Goal: Task Accomplishment & Management: Complete application form

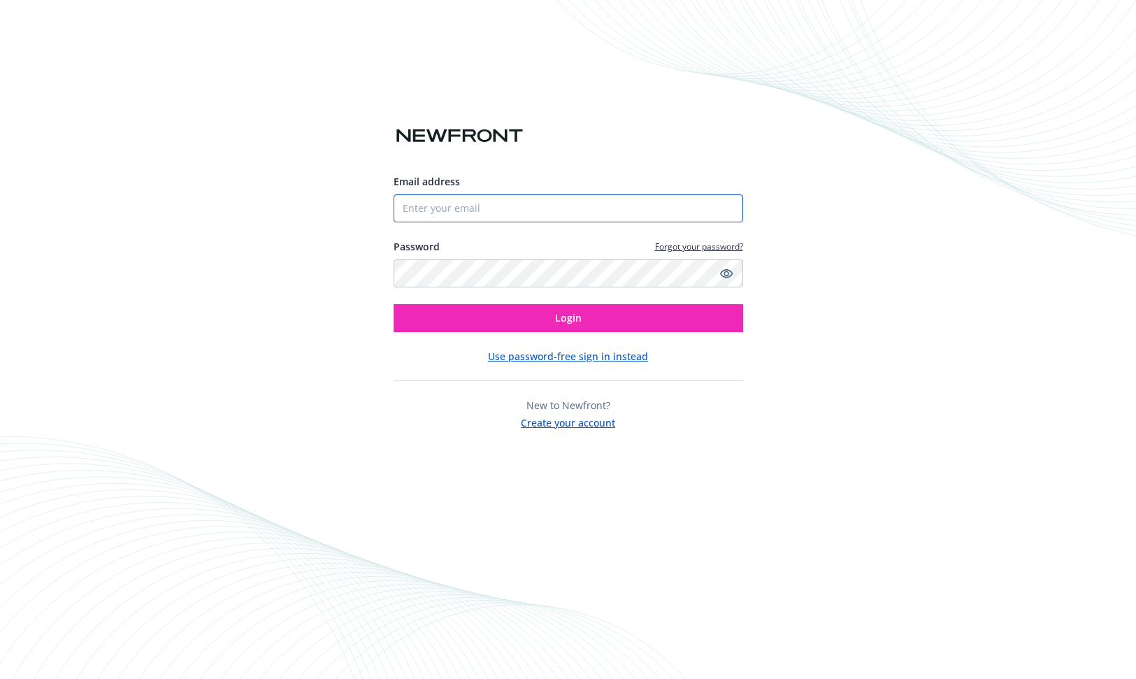
click at [526, 219] on input "Email address" at bounding box center [569, 208] width 350 height 28
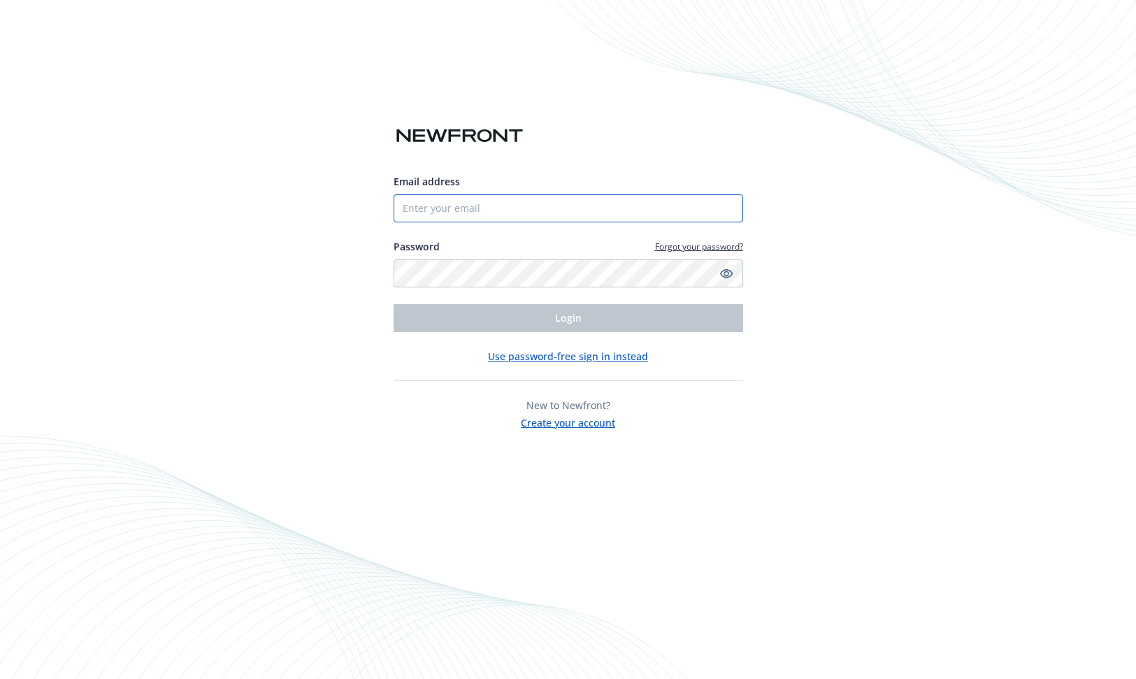
click at [513, 221] on input "Email address" at bounding box center [569, 208] width 350 height 28
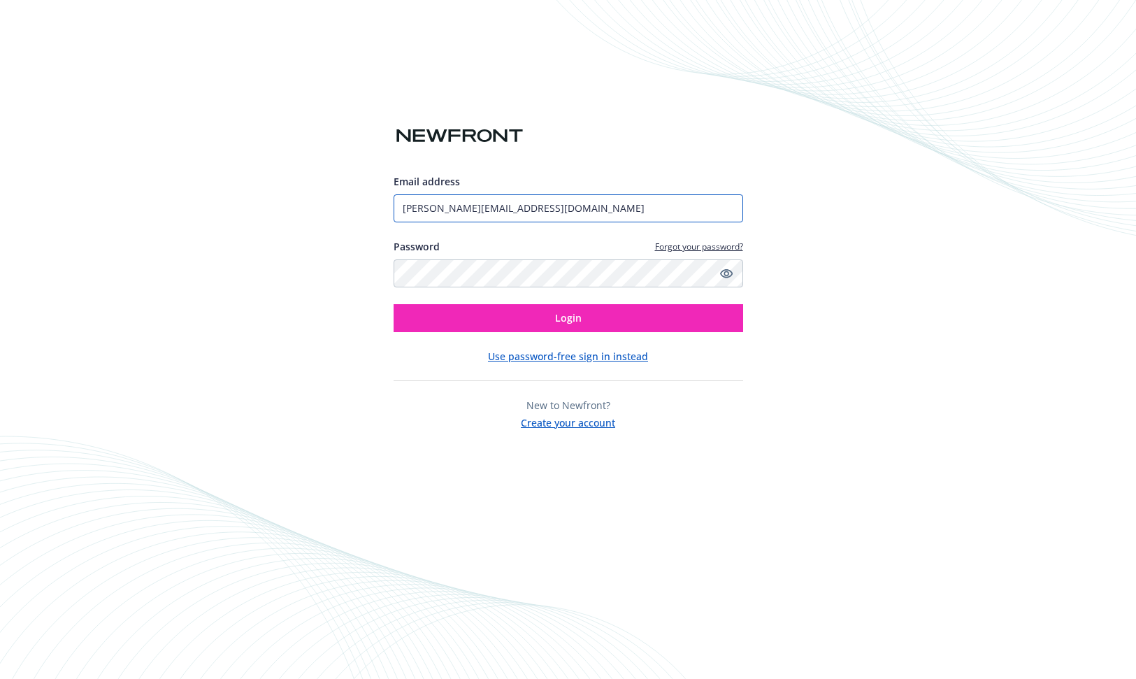
type input "Matt@copia.io"
click at [394, 304] on button "Login" at bounding box center [569, 318] width 350 height 28
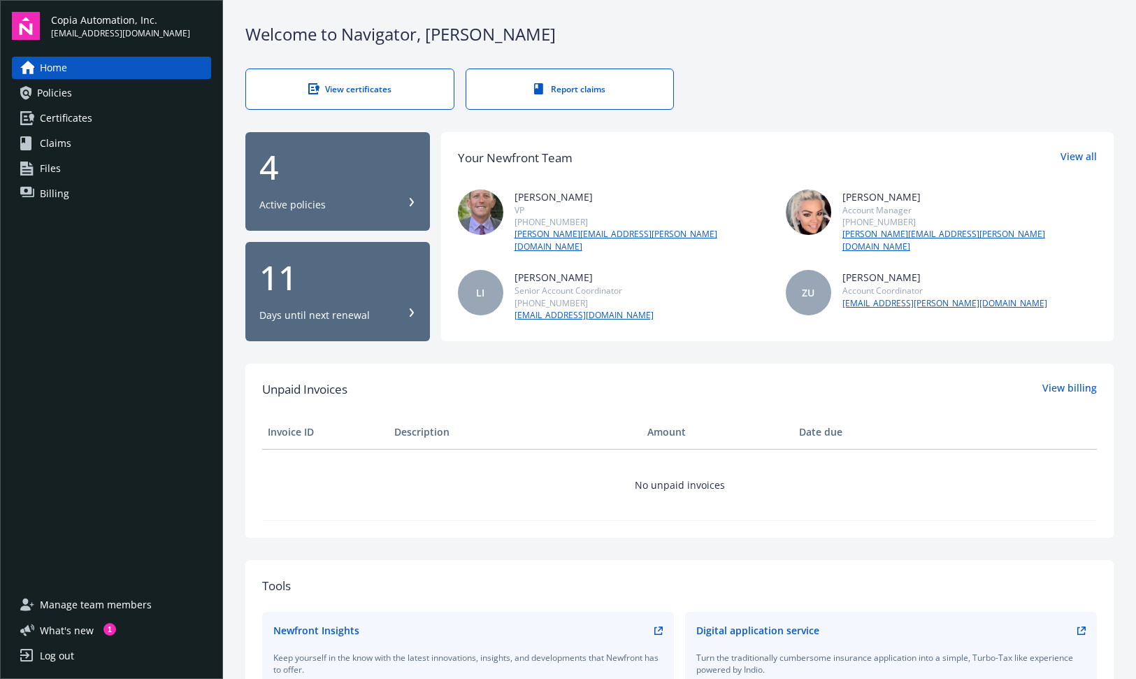
click at [354, 83] on div "View certificates" at bounding box center [350, 89] width 152 height 12
click at [397, 272] on div "11" at bounding box center [337, 278] width 157 height 34
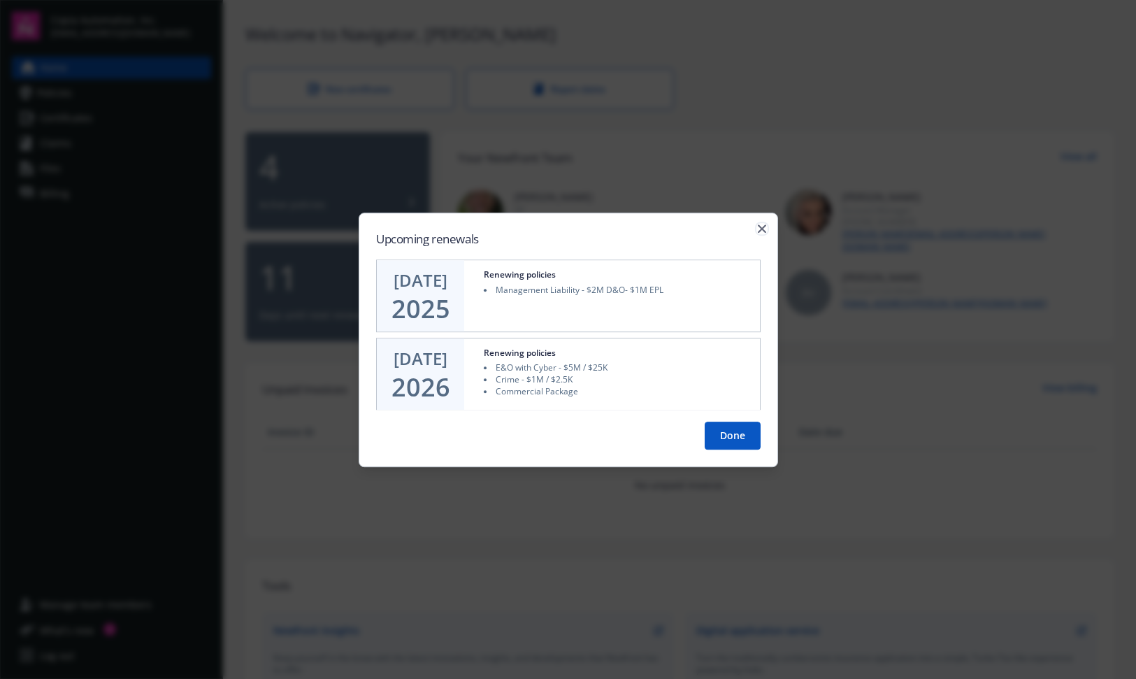
click at [758, 232] on icon "button" at bounding box center [762, 228] width 8 height 8
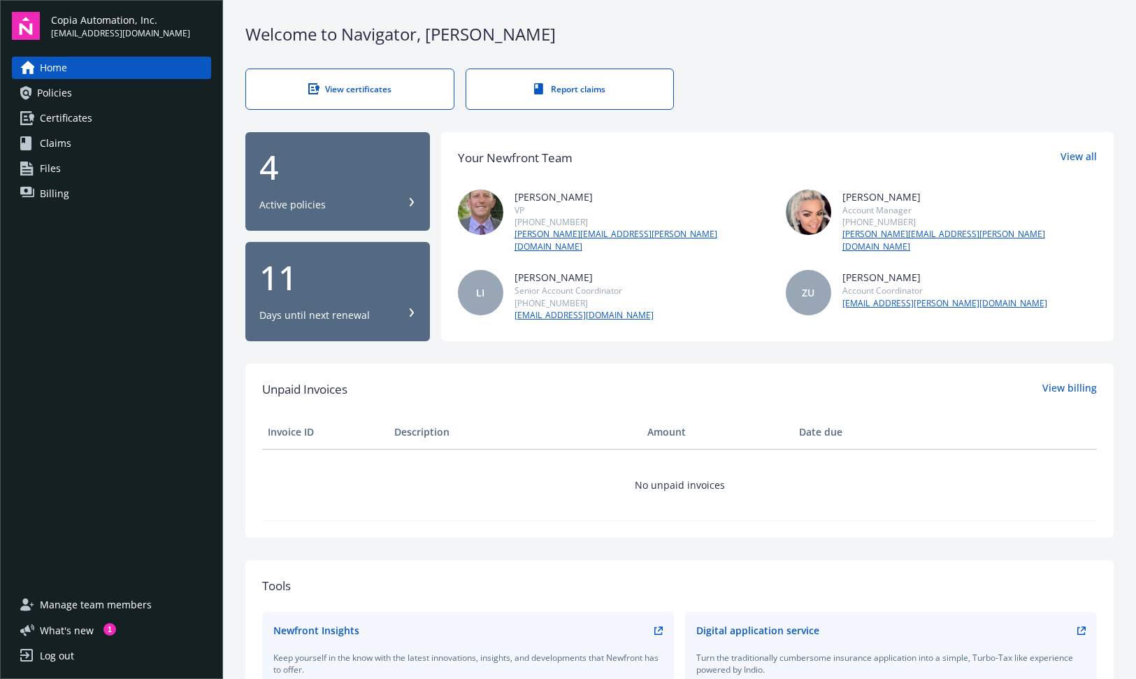
click at [312, 277] on div "11" at bounding box center [337, 278] width 157 height 34
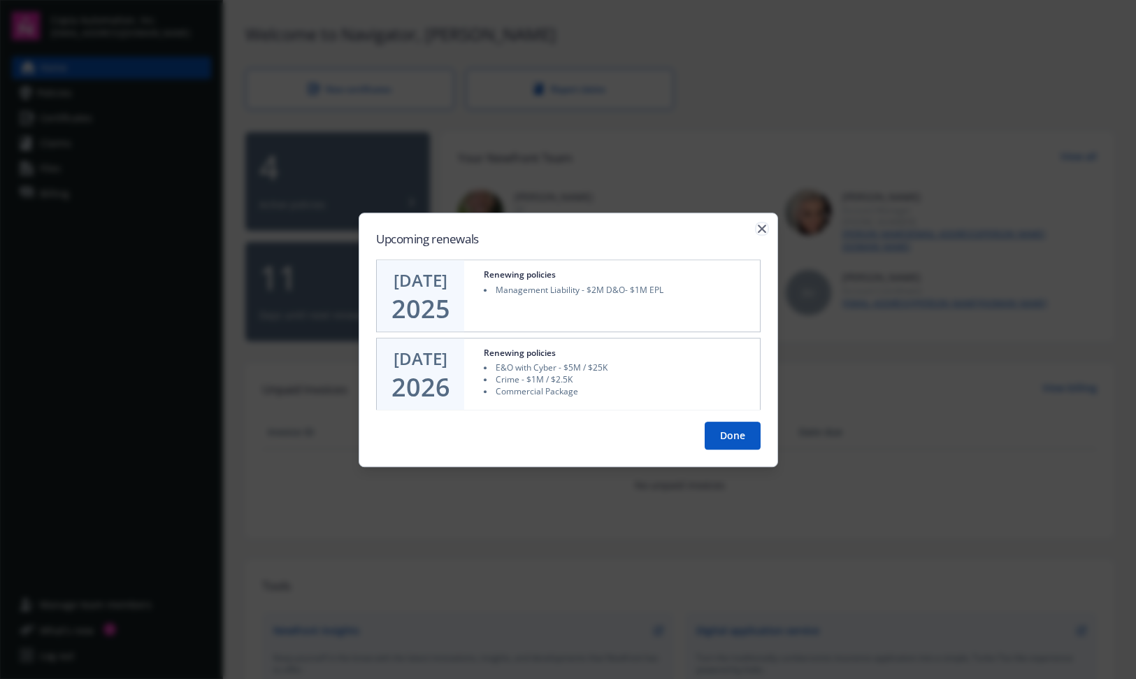
click at [763, 232] on icon "button" at bounding box center [762, 228] width 8 height 8
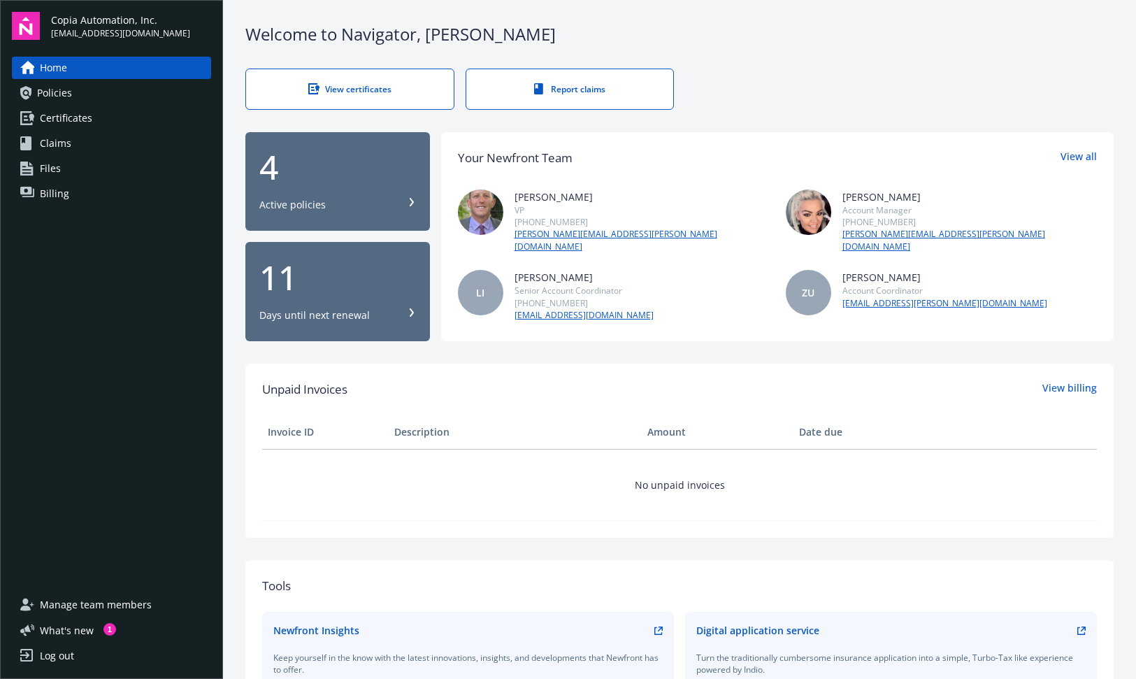
click at [374, 69] on link "View certificates" at bounding box center [349, 89] width 209 height 41
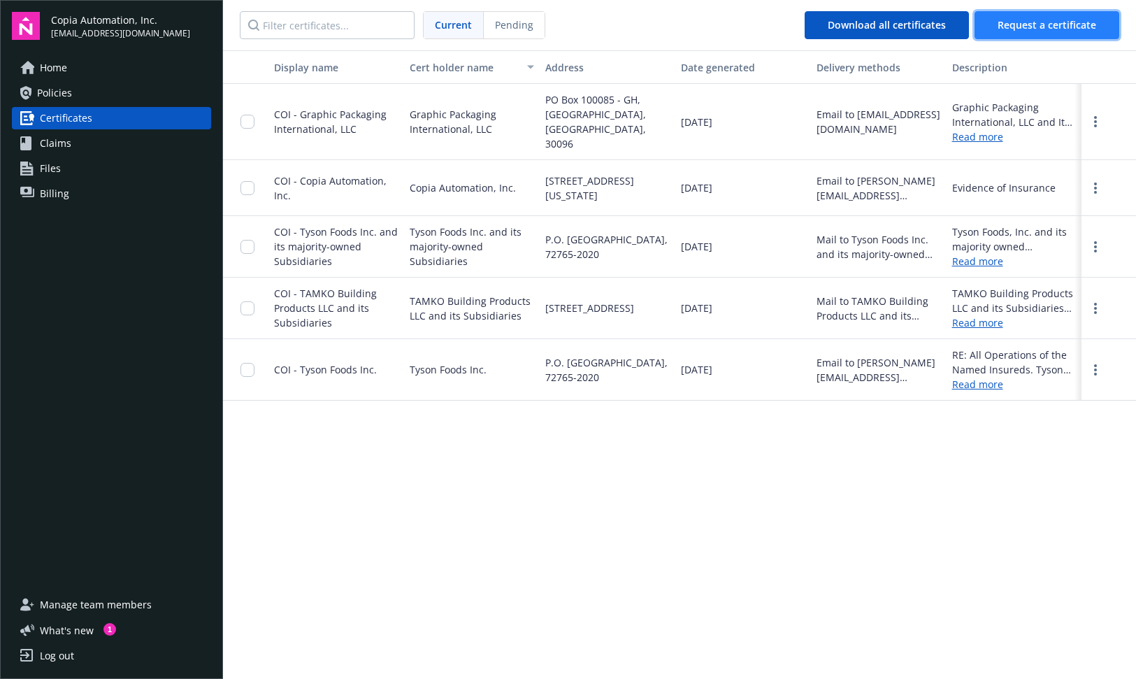
click at [1030, 33] on button "Request a certificate" at bounding box center [1046, 25] width 145 height 28
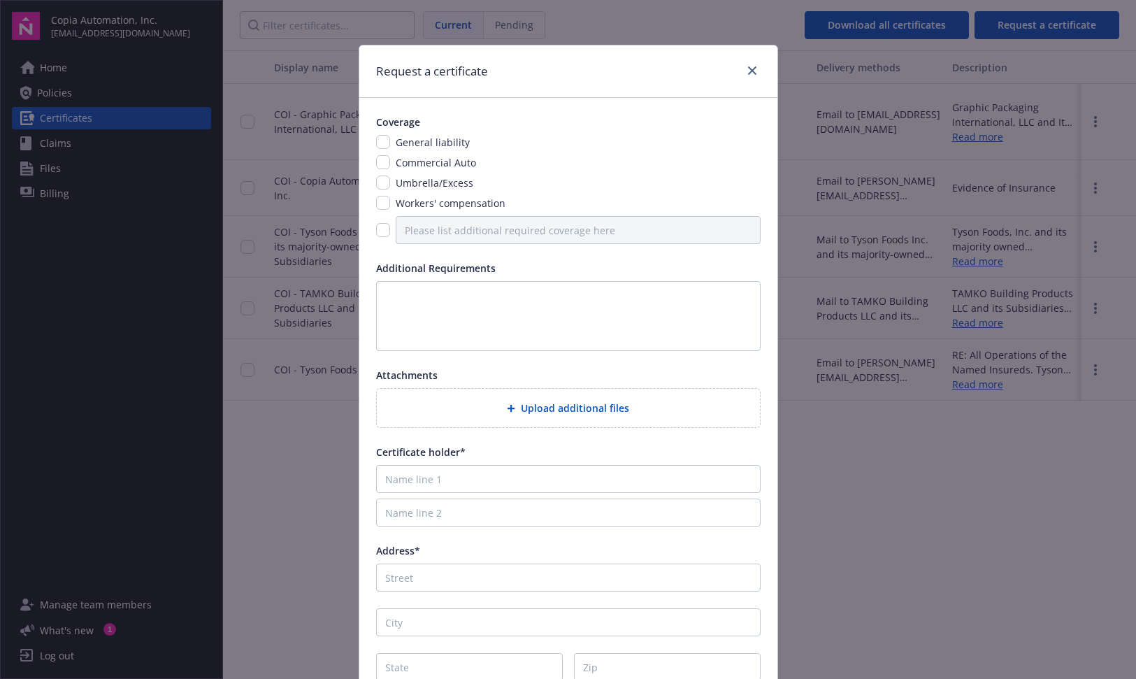
click at [482, 203] on span "Workers' compensation" at bounding box center [451, 202] width 110 height 13
click at [446, 187] on span "Umbrella/Excess" at bounding box center [435, 182] width 78 height 13
click at [381, 141] on input "checkbox" at bounding box center [383, 142] width 14 height 14
checkbox input "true"
click at [381, 167] on input "checkbox" at bounding box center [383, 162] width 14 height 14
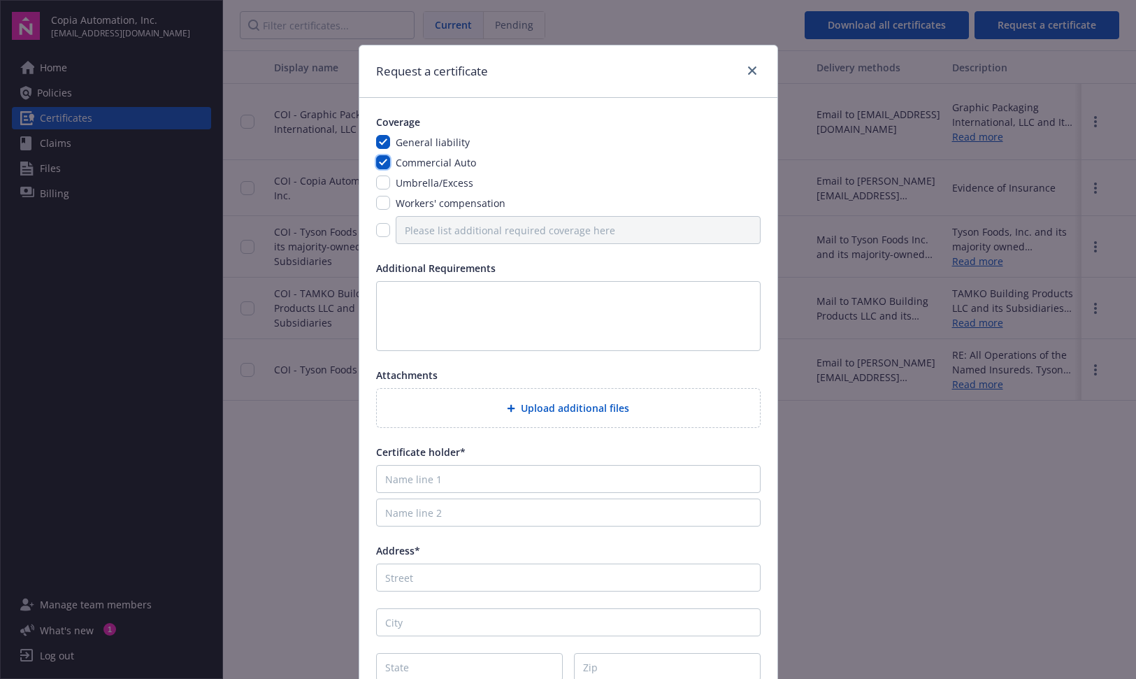
checkbox input "true"
click at [381, 192] on div "General liability Commercial Auto Umbrella/Excess Workers' compensation" at bounding box center [568, 189] width 384 height 109
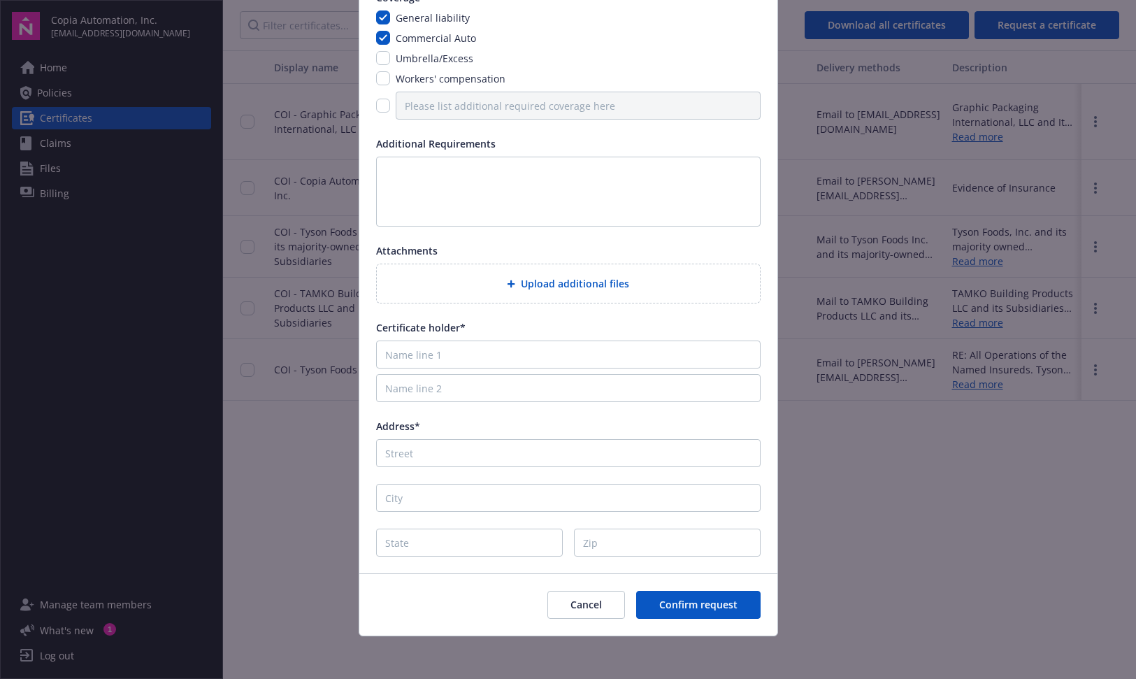
click at [307, 117] on body "Copia Automation, Inc. [EMAIL_ADDRESS][DOMAIN_NAME] Home Policies Certificates …" at bounding box center [568, 392] width 1136 height 784
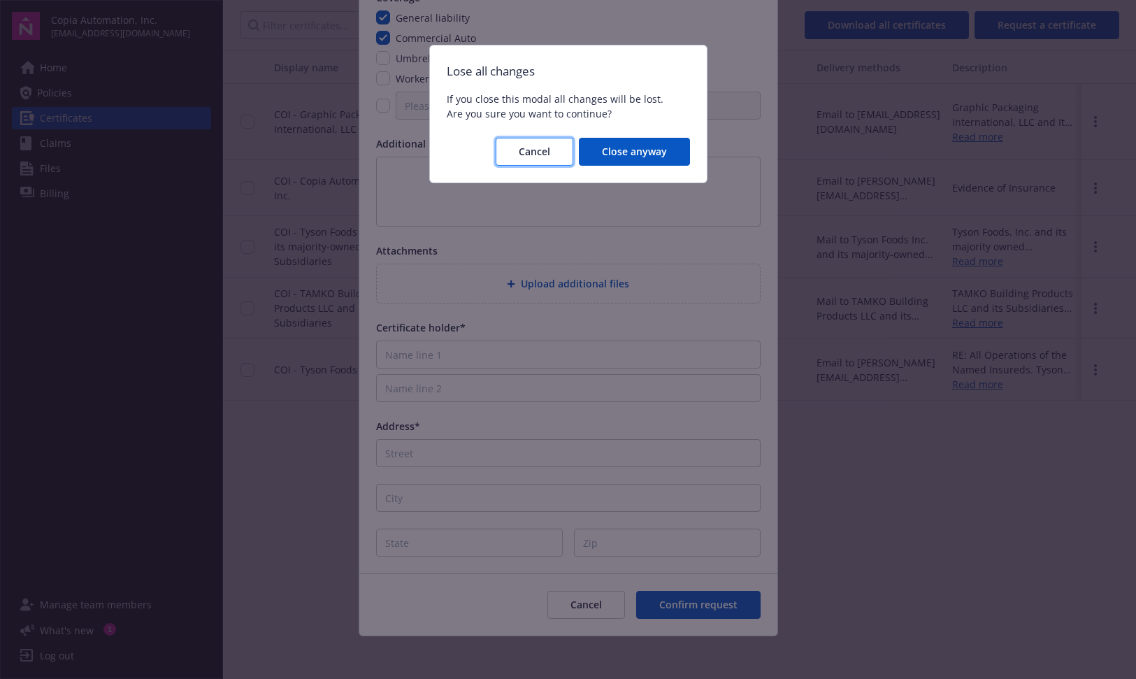
click at [546, 148] on span "Cancel" at bounding box center [534, 151] width 31 height 13
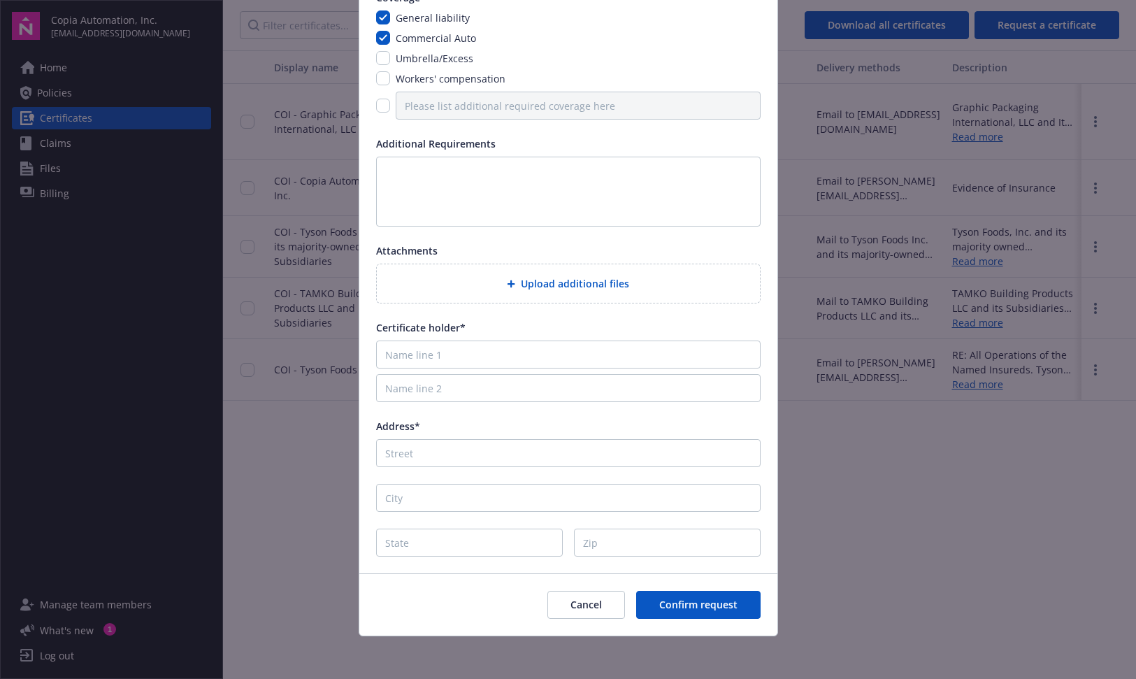
click at [1079, 441] on body "Copia Automation, Inc. [EMAIL_ADDRESS][DOMAIN_NAME] Home Policies Certificates …" at bounding box center [568, 392] width 1136 height 784
